Goal: Use online tool/utility: Use online tool/utility

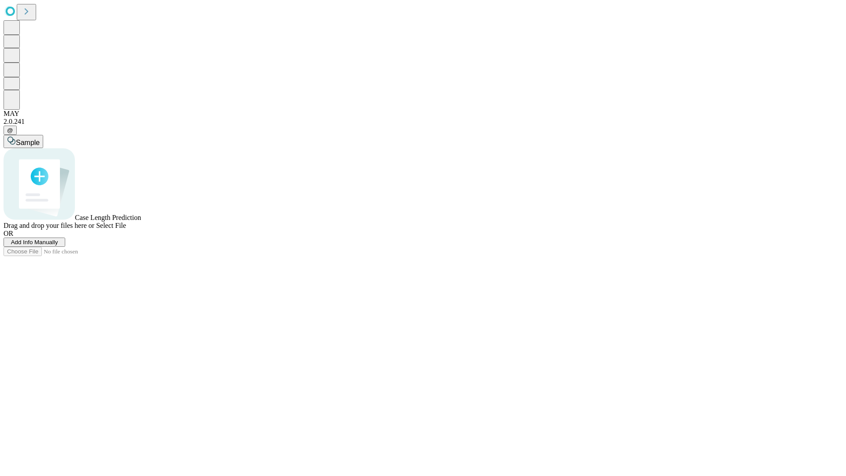
click at [126, 229] on span "Select File" at bounding box center [111, 225] width 30 height 7
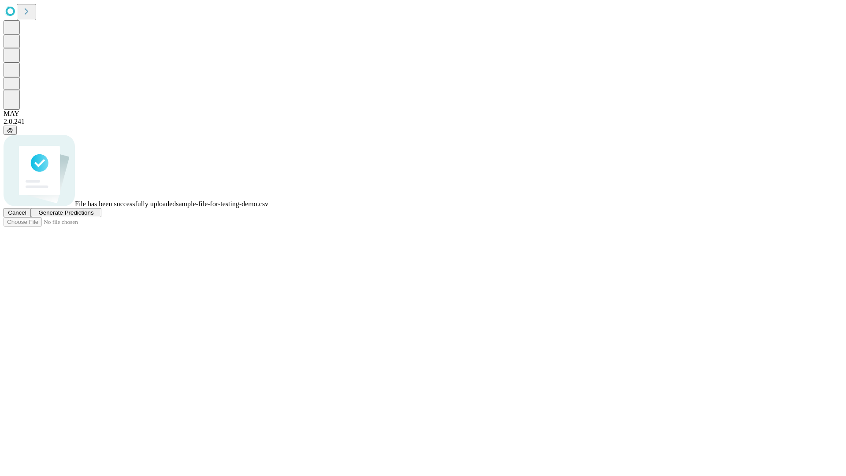
click at [93, 216] on span "Generate Predictions" at bounding box center [65, 212] width 55 height 7
